Goal: Find specific page/section: Find specific page/section

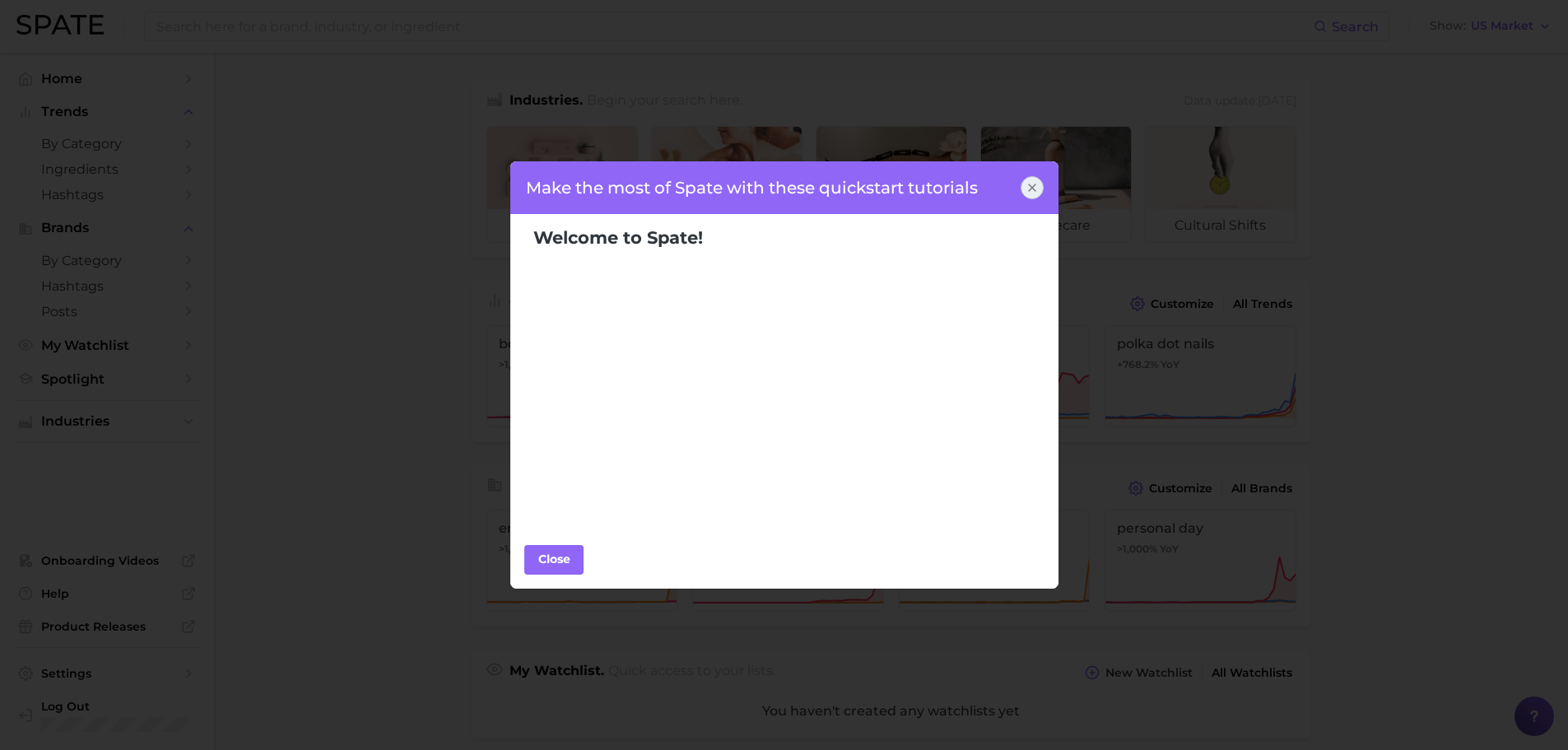
click at [1033, 186] on icon at bounding box center [1032, 188] width 14 height 14
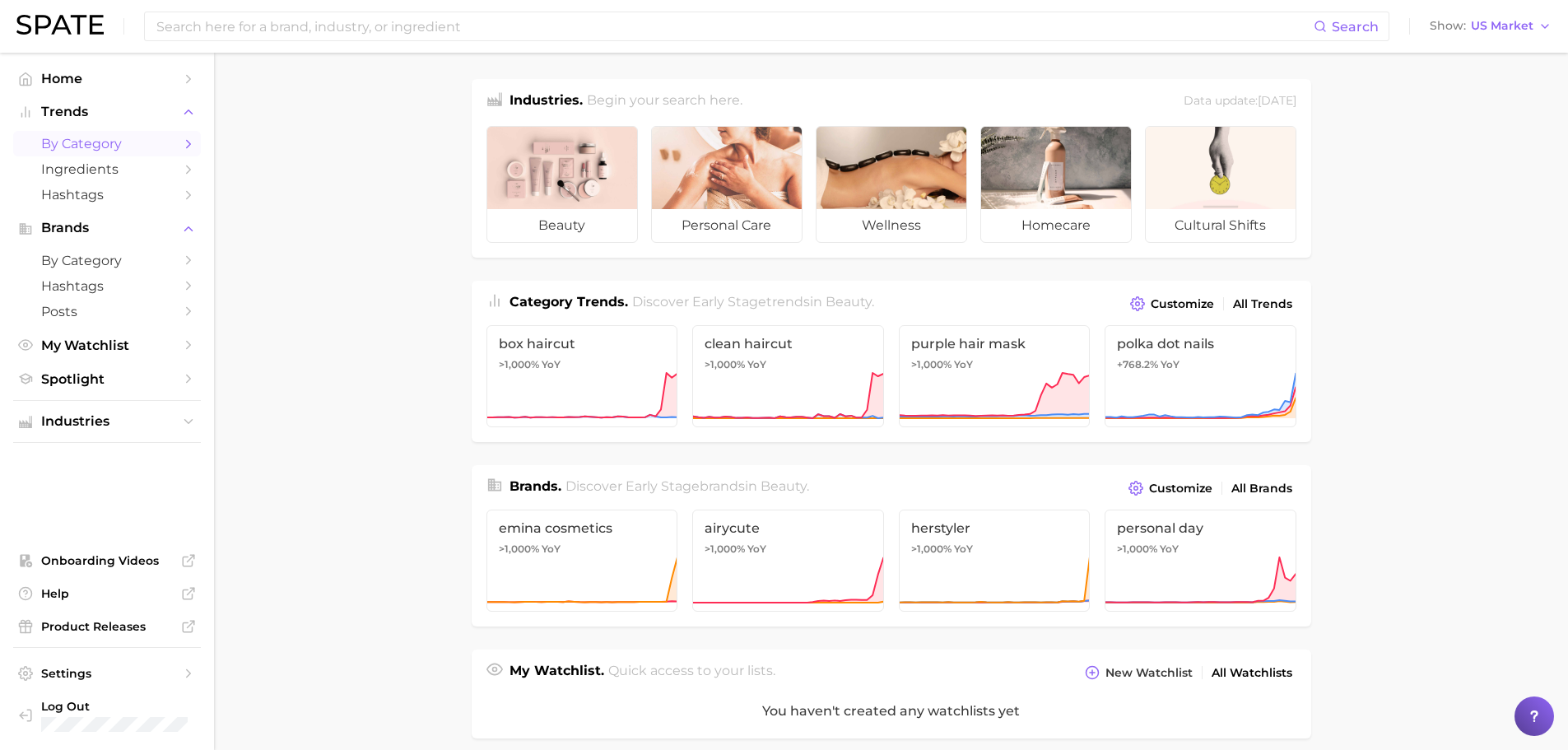
click at [90, 146] on span "by Category" at bounding box center [107, 143] width 132 height 15
